Goal: Task Accomplishment & Management: Manage account settings

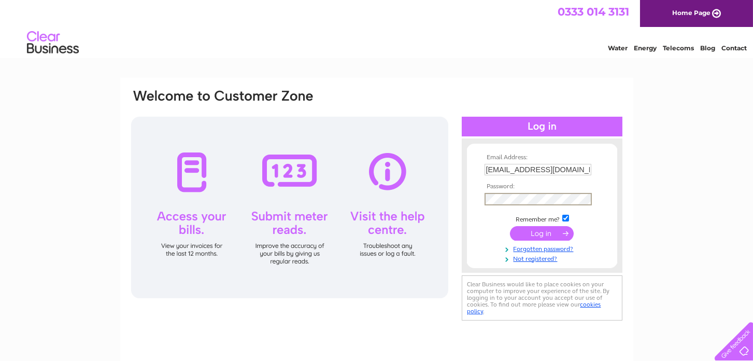
click at [510, 226] on input "submit" at bounding box center [542, 233] width 64 height 15
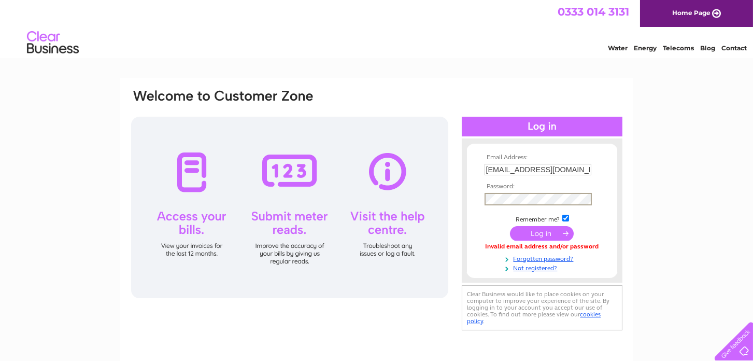
click at [510, 226] on input "submit" at bounding box center [542, 233] width 64 height 15
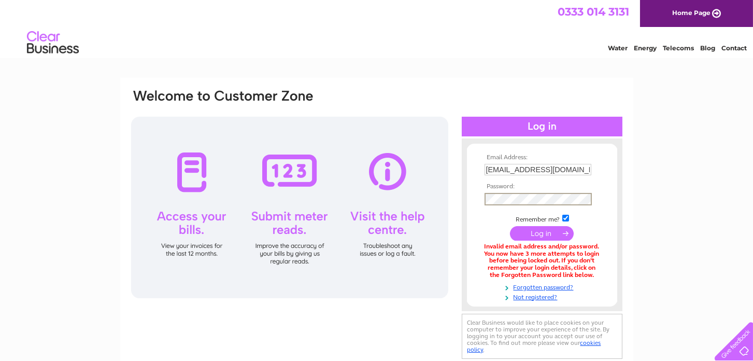
click at [510, 226] on input "submit" at bounding box center [542, 233] width 64 height 15
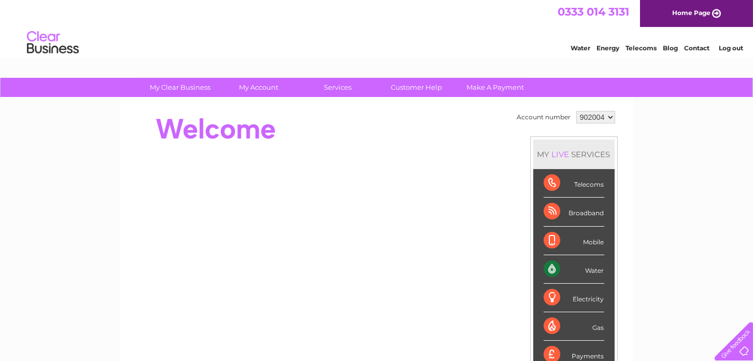
click at [376, 114] on div at bounding box center [318, 128] width 377 height 41
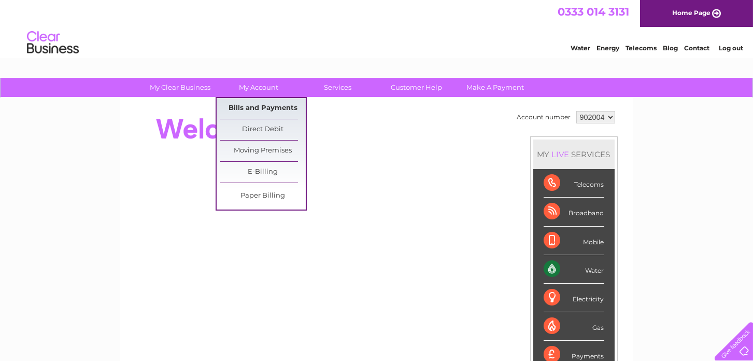
click at [261, 108] on link "Bills and Payments" at bounding box center [262, 108] width 85 height 21
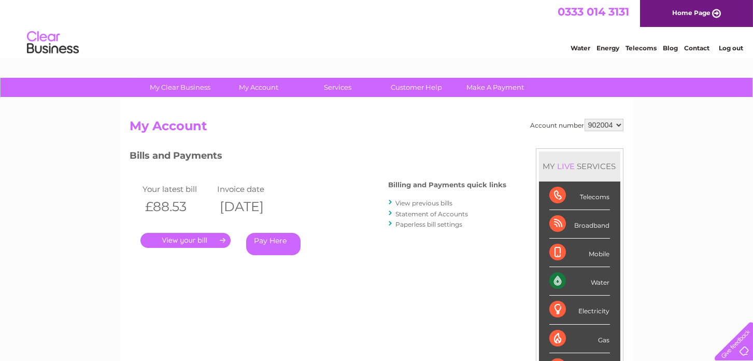
click at [206, 239] on link "." at bounding box center [185, 240] width 90 height 15
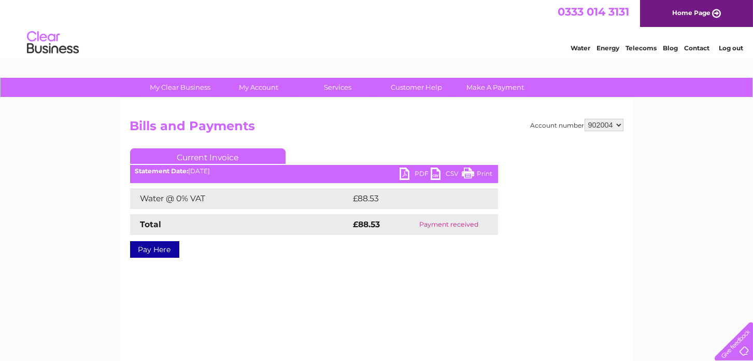
click at [421, 173] on link "PDF" at bounding box center [414, 174] width 31 height 15
